Goal: Task Accomplishment & Management: Complete application form

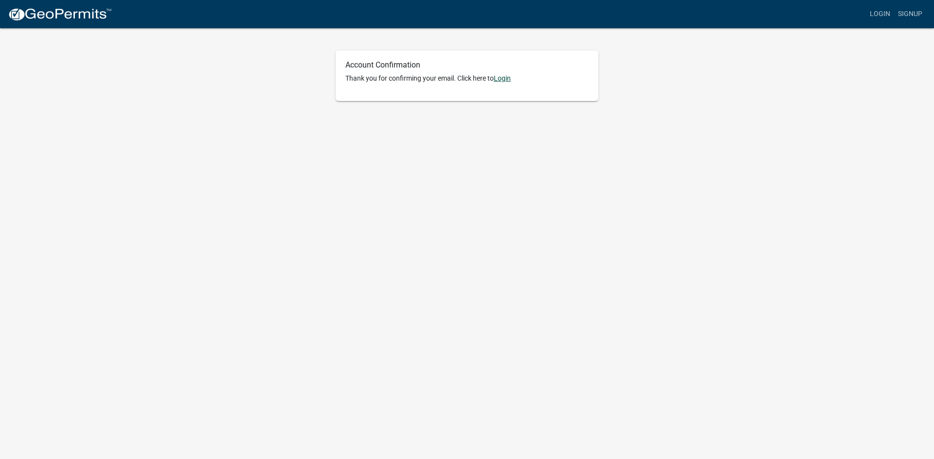
click at [505, 80] on link "Login" at bounding box center [502, 78] width 17 height 8
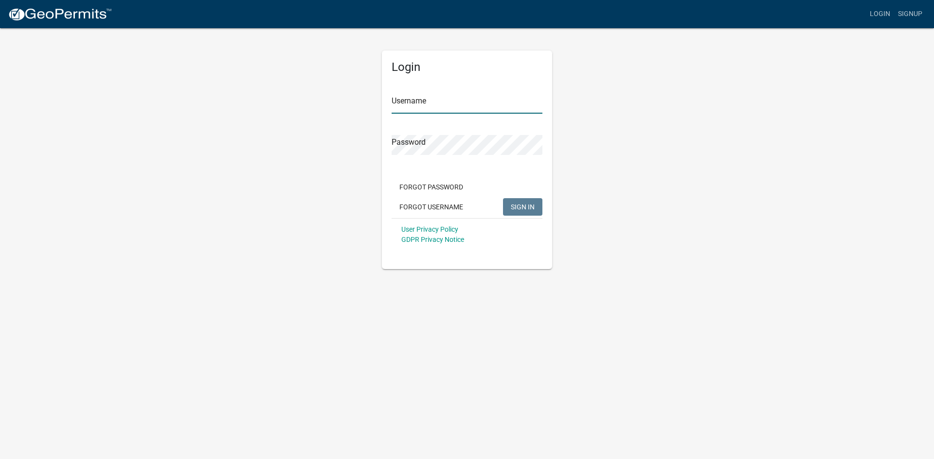
click at [441, 95] on input "Username" at bounding box center [466, 104] width 151 height 20
type input "wdickerson"
click at [519, 210] on span "SIGN IN" at bounding box center [523, 207] width 24 height 8
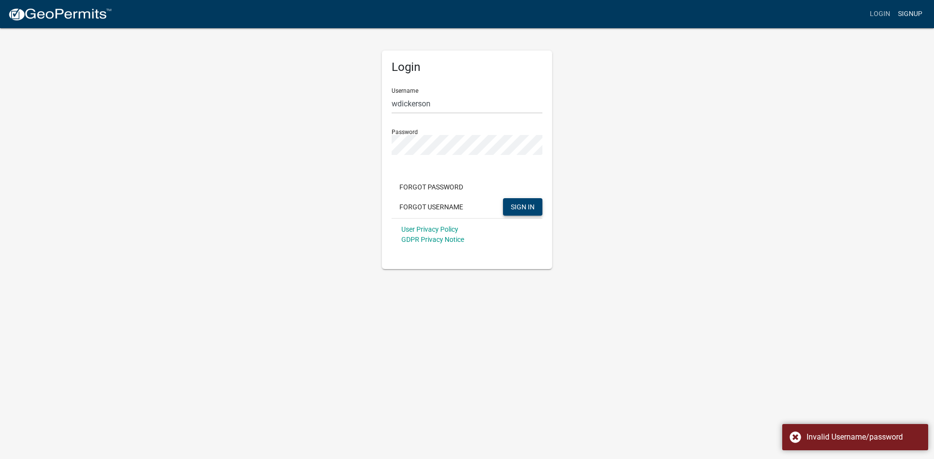
click at [908, 13] on link "Signup" at bounding box center [910, 14] width 32 height 18
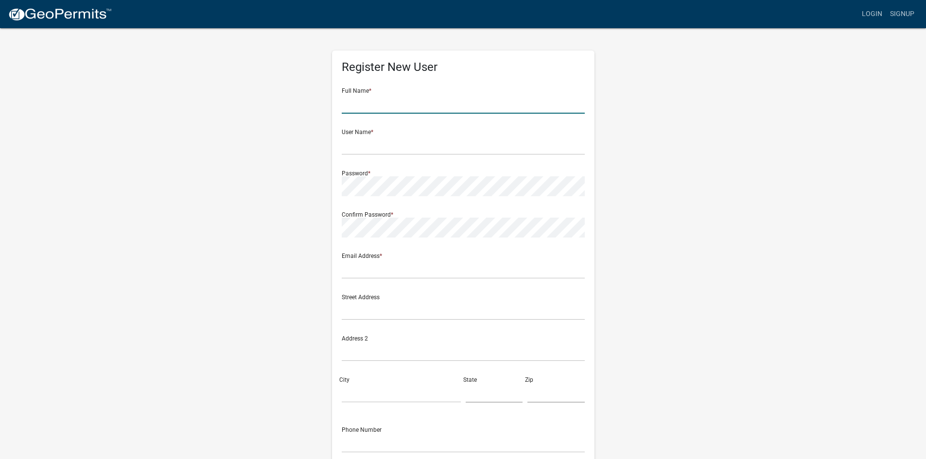
click at [358, 103] on input "text" at bounding box center [463, 104] width 243 height 20
type input "wayne W dickerson"
type input "wdickerson71@gmail.com"
type input "734 Evans Road"
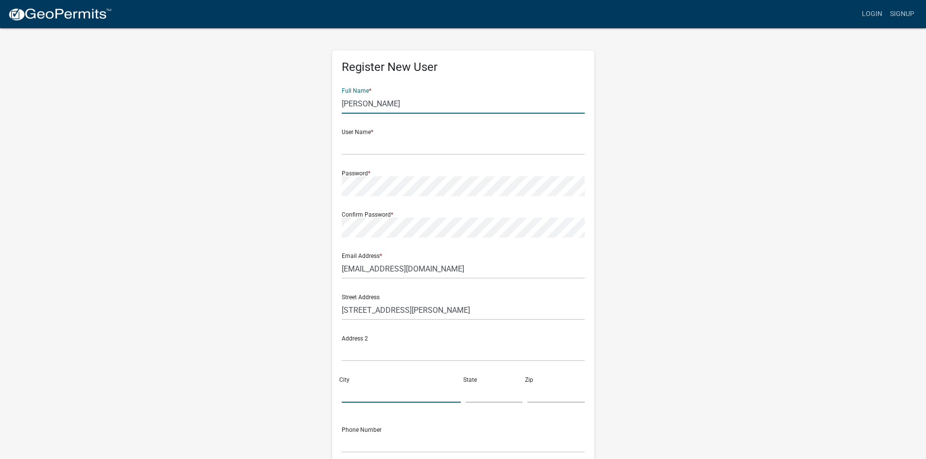
type input "Ellijay"
type input "GA"
type input "30536"
type input "6785809711"
click at [395, 145] on input "text" at bounding box center [463, 145] width 243 height 20
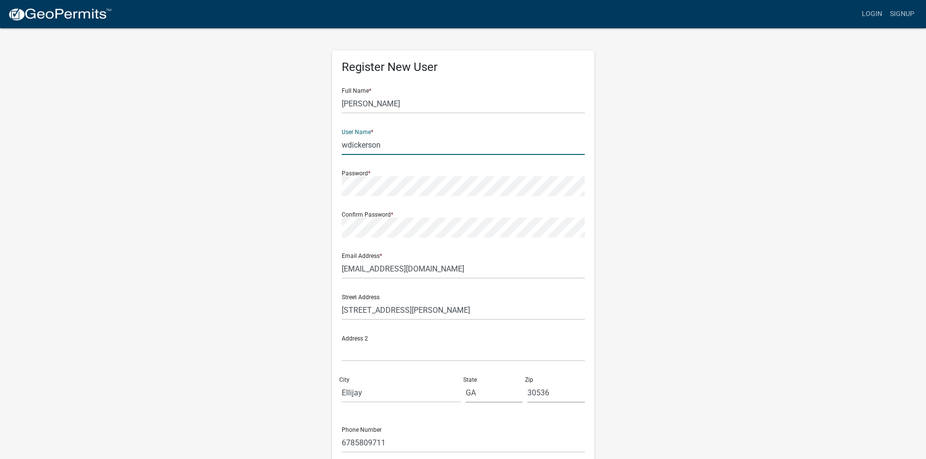
type input "wdickerson"
click at [318, 193] on div "Register New User Full Name * wayne W dickerson User Name * wdickerson Password…" at bounding box center [463, 287] width 554 height 520
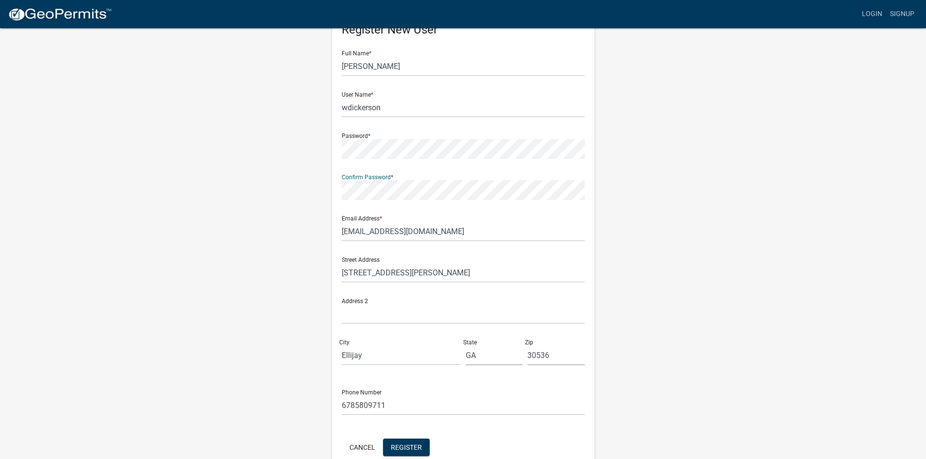
scroll to position [88, 0]
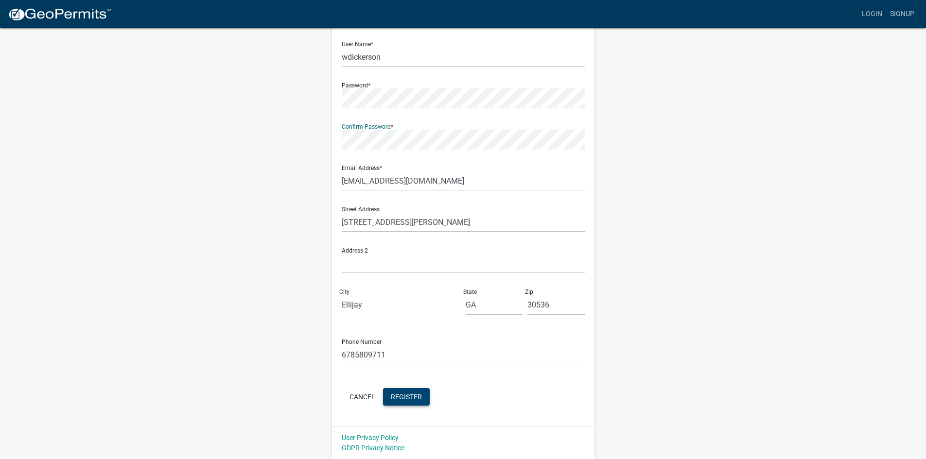
click at [406, 395] on span "Register" at bounding box center [406, 397] width 31 height 8
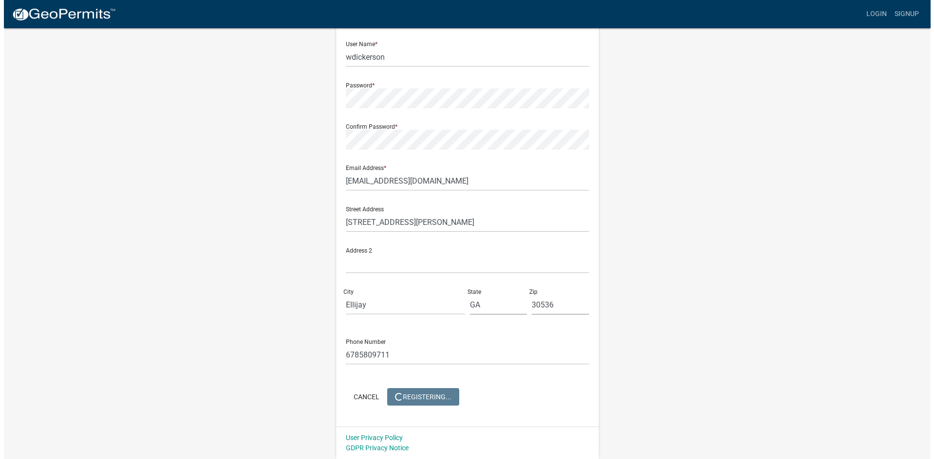
scroll to position [0, 0]
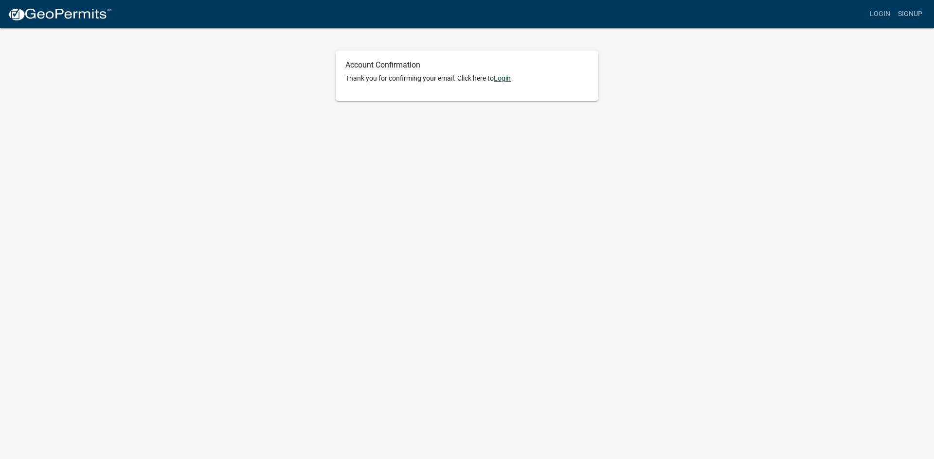
click at [507, 76] on link "Login" at bounding box center [502, 78] width 17 height 8
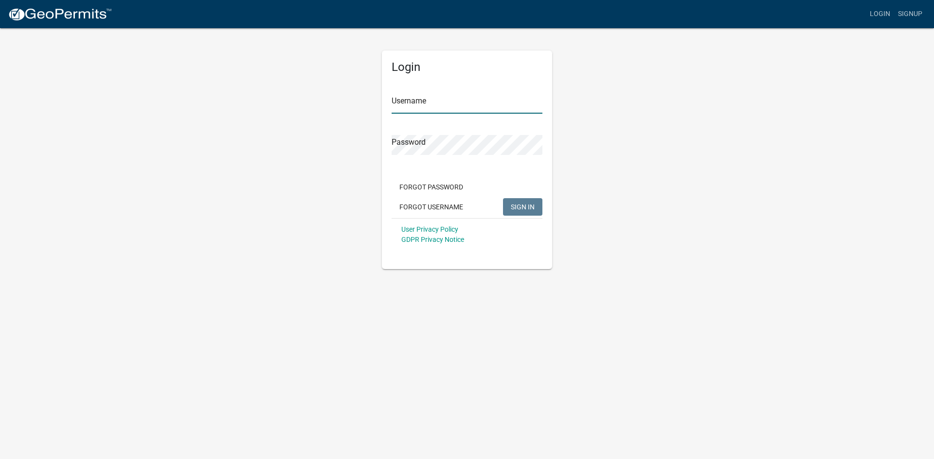
type input "wdickerson"
click at [516, 205] on span "SIGN IN" at bounding box center [523, 207] width 24 height 8
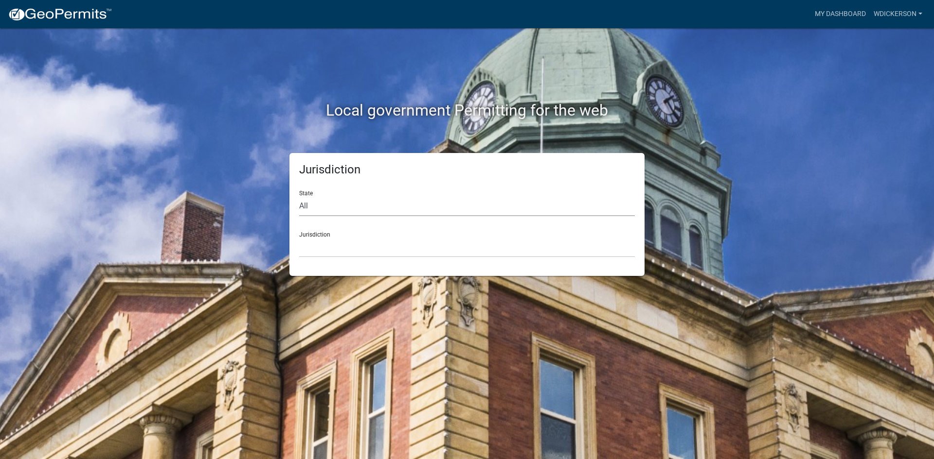
click at [318, 205] on select "All [US_STATE] [US_STATE] [US_STATE] [US_STATE] [US_STATE] [US_STATE] [US_STATE…" at bounding box center [467, 206] width 336 height 20
select select "[US_STATE]"
click at [299, 196] on select "All [US_STATE] [US_STATE] [US_STATE] [US_STATE] [US_STATE] [US_STATE] [US_STATE…" at bounding box center [467, 206] width 336 height 20
click at [330, 247] on select "[GEOGRAPHIC_DATA], [US_STATE][PERSON_NAME][GEOGRAPHIC_DATA], [US_STATE][PERSON_…" at bounding box center [467, 248] width 336 height 20
